Goal: Navigation & Orientation: Find specific page/section

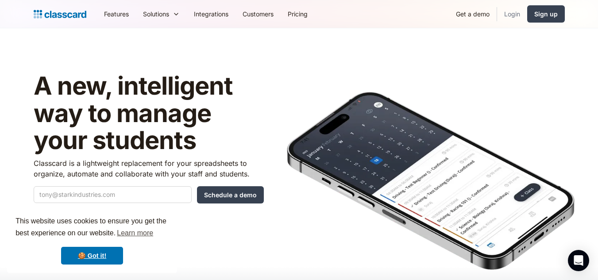
click at [515, 13] on link "Login" at bounding box center [512, 14] width 30 height 20
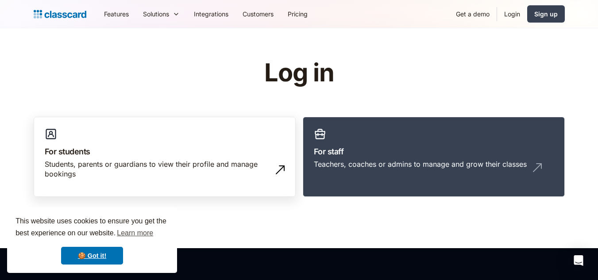
click at [248, 158] on link "For students Students, parents or guardians to view their profile and manage bo…" at bounding box center [165, 157] width 262 height 80
